Goal: Information Seeking & Learning: Find specific fact

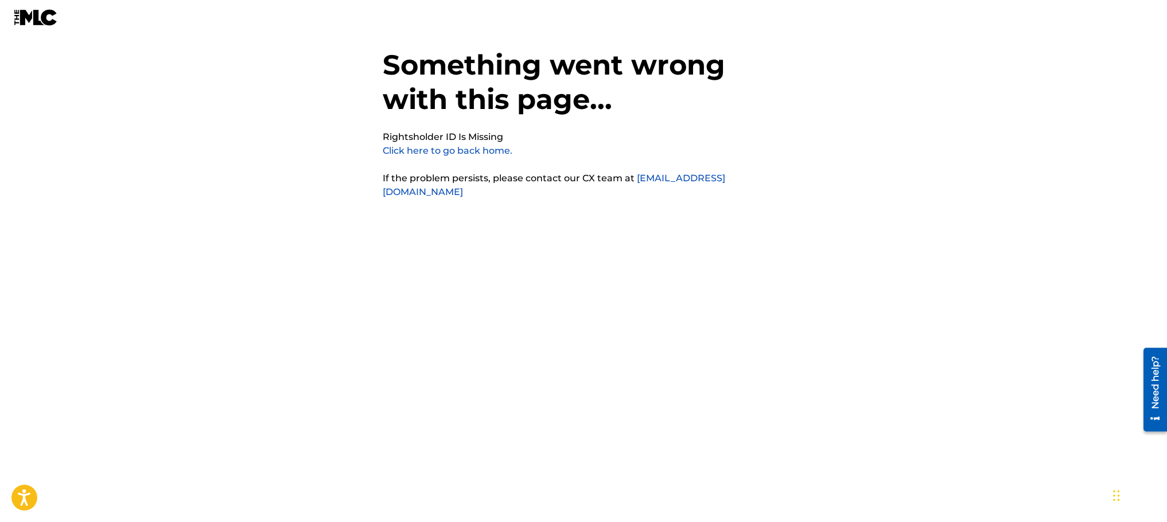
scroll to position [28, 0]
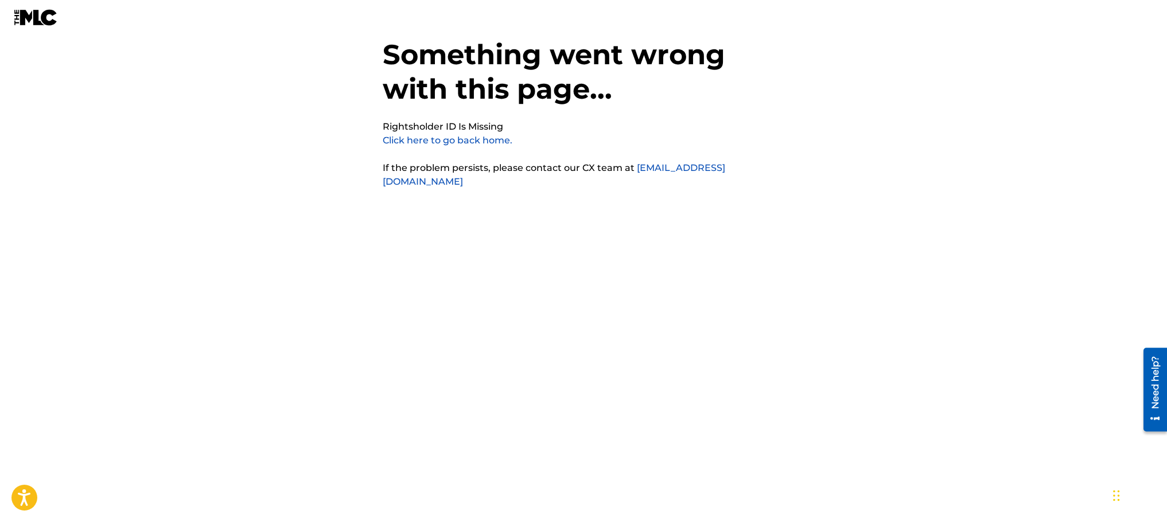
click at [456, 140] on link "Click here to go back home." at bounding box center [448, 140] width 130 height 11
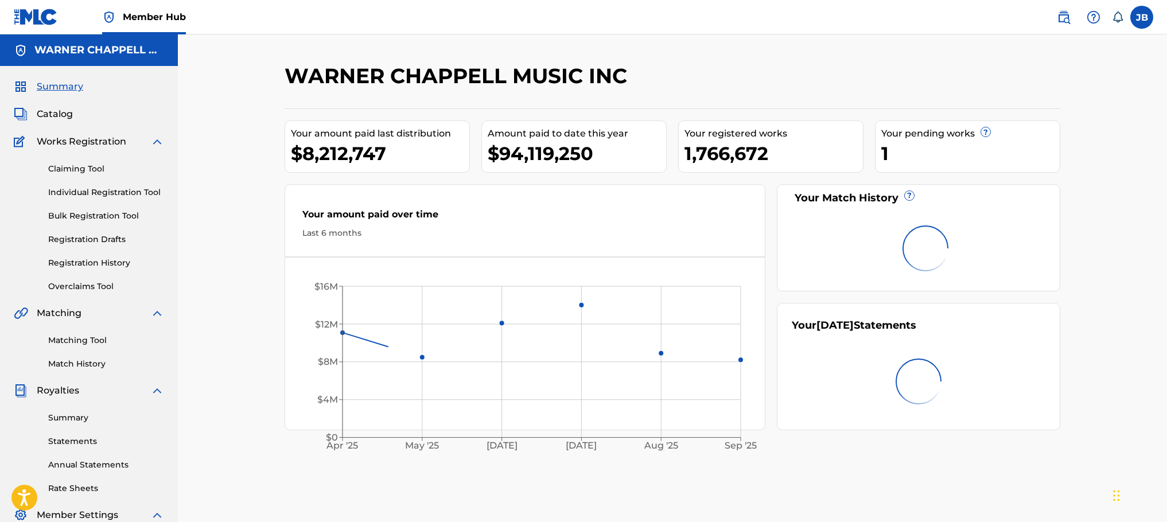
click at [1043, 12] on nav "Member Hub JB [PERSON_NAME] [PERSON_NAME] BuchholzBrohm [PERSON_NAME][EMAIL_ADD…" at bounding box center [583, 17] width 1167 height 34
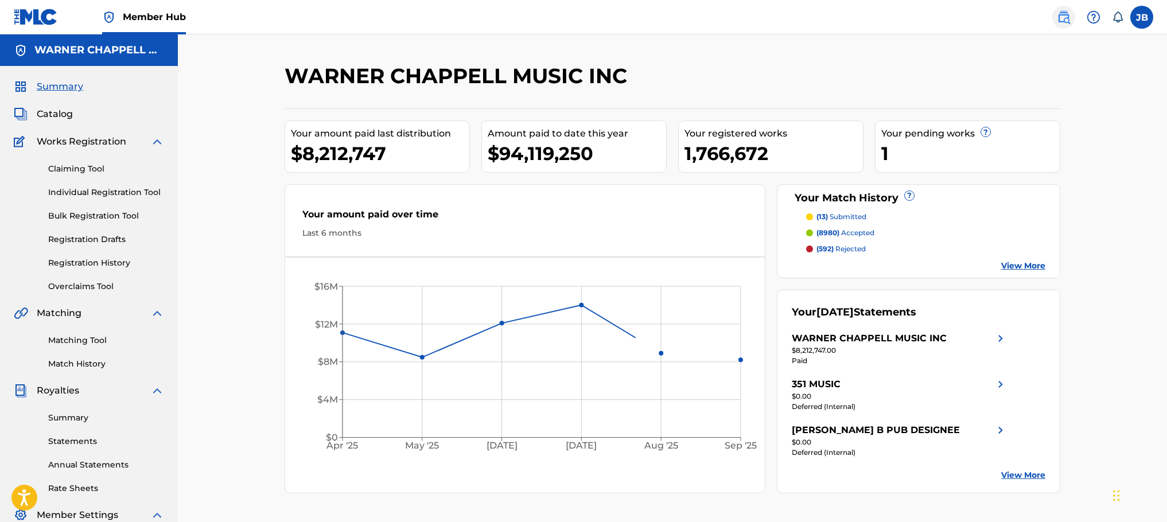
click at [1067, 21] on img at bounding box center [1064, 17] width 14 height 14
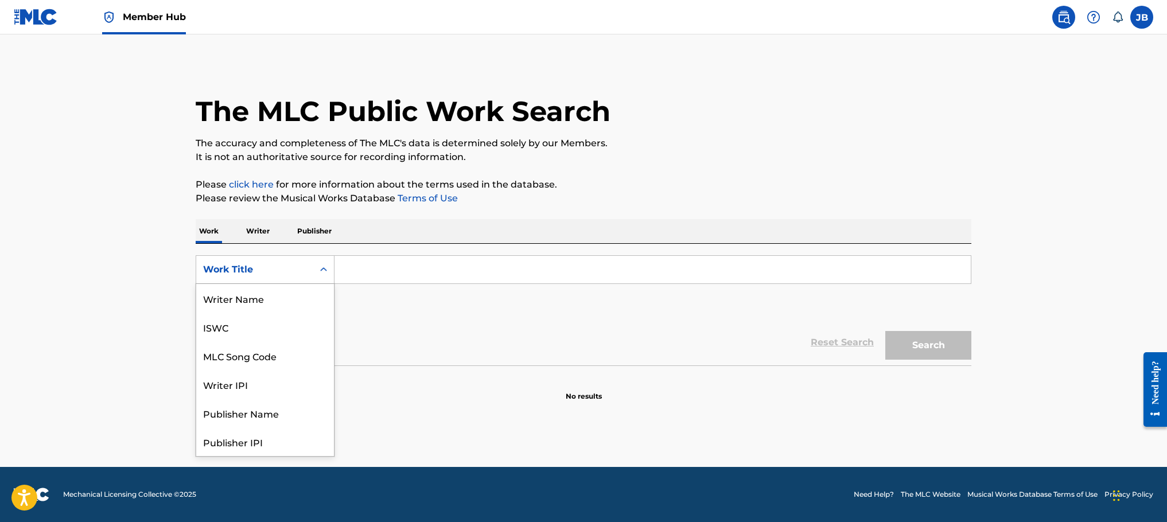
click at [293, 266] on div "Work Title" at bounding box center [254, 270] width 103 height 14
drag, startPoint x: 285, startPoint y: 295, endPoint x: 300, endPoint y: 288, distance: 17.0
click at [289, 289] on div "MLC Song Code" at bounding box center [265, 298] width 138 height 29
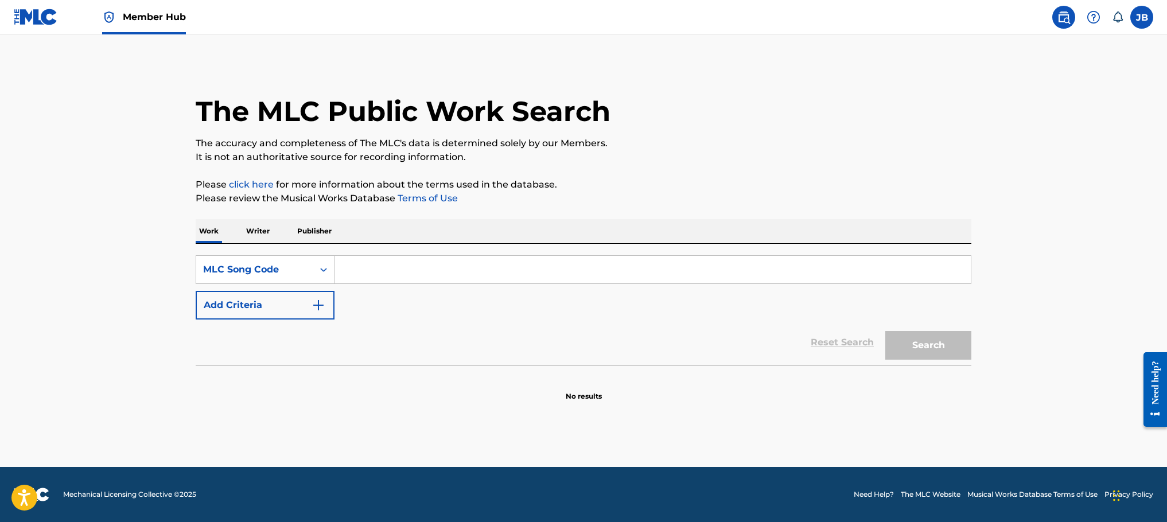
click at [379, 267] on input "Search Form" at bounding box center [653, 270] width 636 height 28
paste input "D14711"
type input "D14711"
click at [951, 343] on button "Search" at bounding box center [928, 345] width 86 height 29
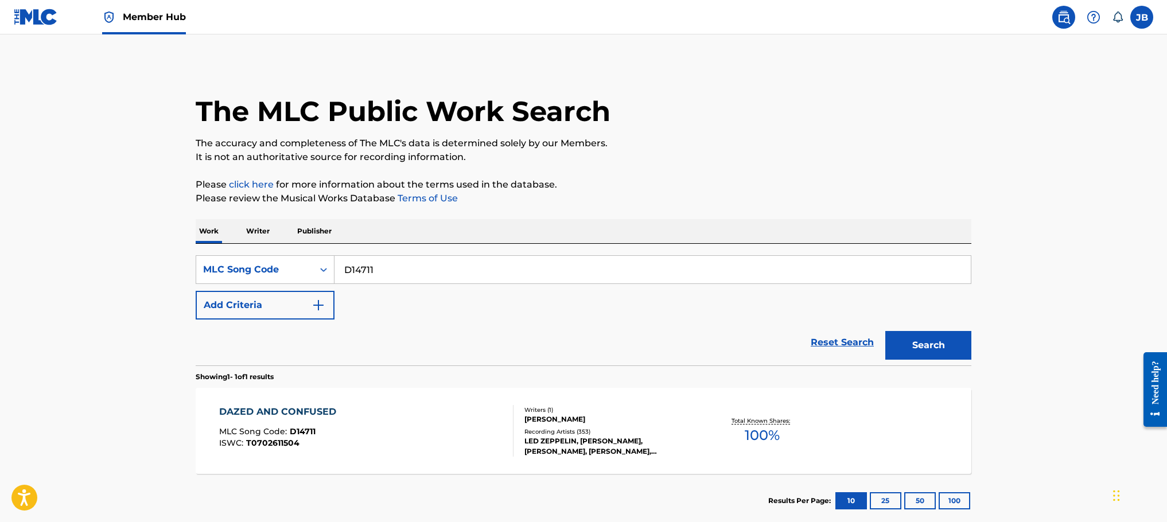
click at [399, 441] on div "DAZED AND CONFUSED MLC Song Code : D14711 ISWC : T0702611504" at bounding box center [366, 431] width 295 height 52
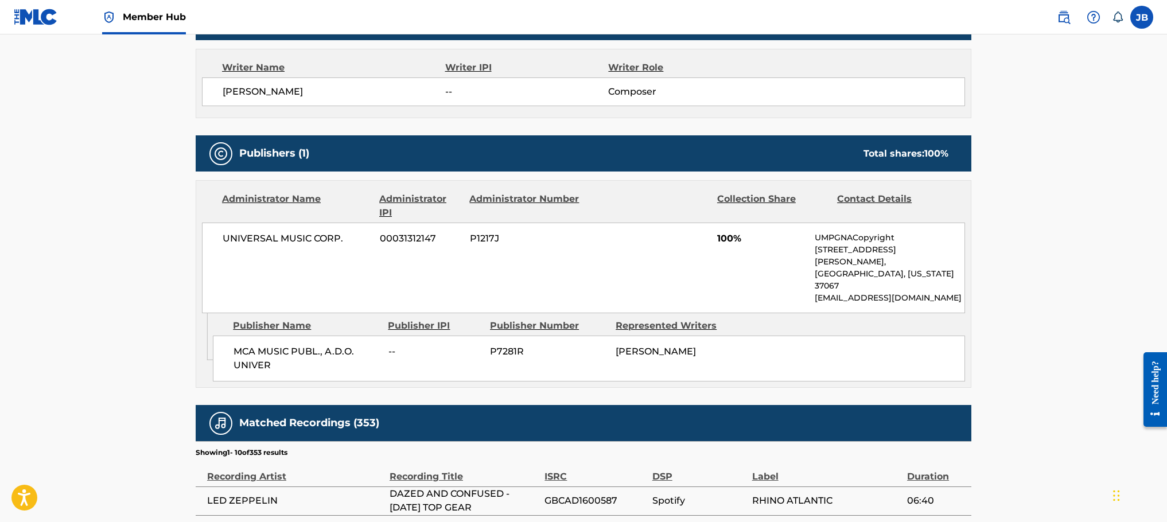
scroll to position [430, 0]
